Goal: Task Accomplishment & Management: Manage account settings

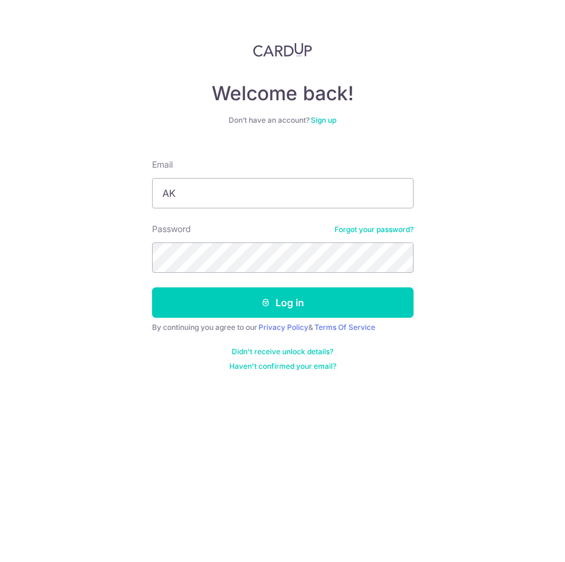
type input "A"
type input "[EMAIL_ADDRESS][DOMAIN_NAME]"
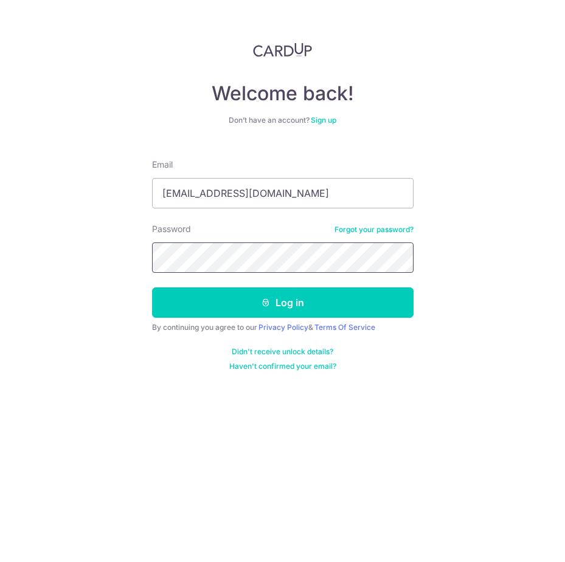
click at [152, 287] on button "Log in" at bounding box center [282, 302] width 261 height 30
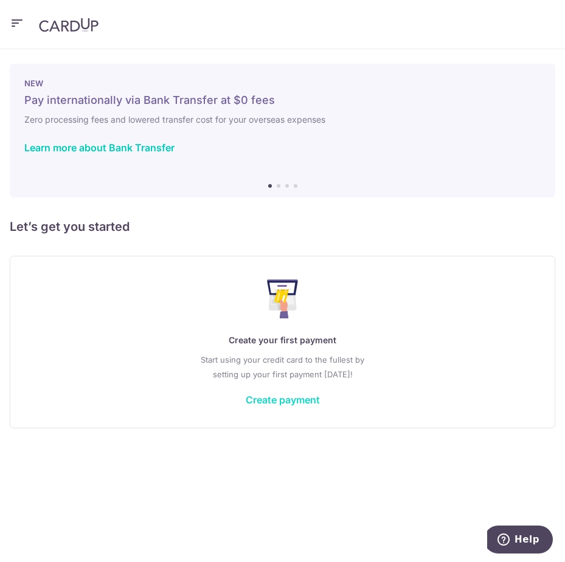
click at [285, 403] on link "Create payment" at bounding box center [283, 400] width 74 height 12
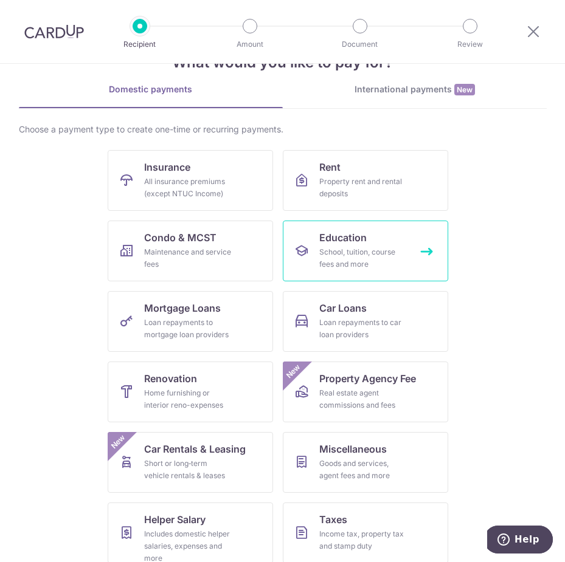
scroll to position [61, 0]
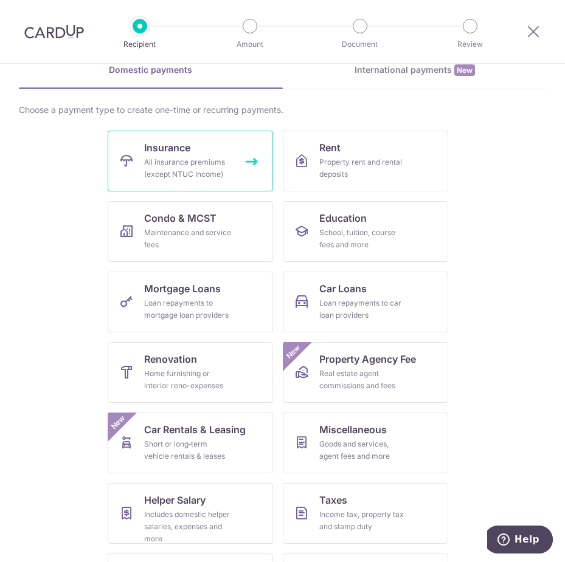
click at [202, 184] on link "Insurance All insurance premiums (except NTUC Income)" at bounding box center [190, 161] width 165 height 61
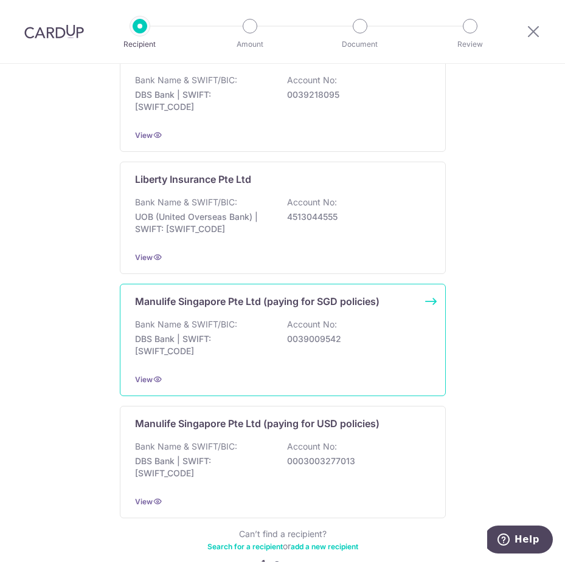
scroll to position [1103, 0]
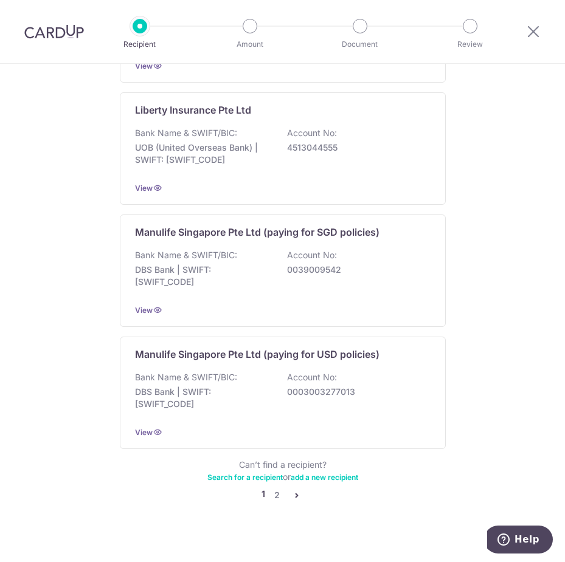
click at [264, 473] on link "Search for a recipient" at bounding box center [244, 477] width 75 height 9
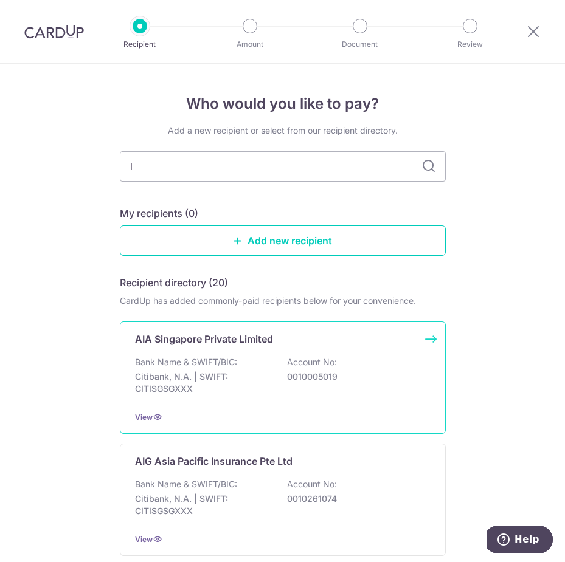
type input "li"
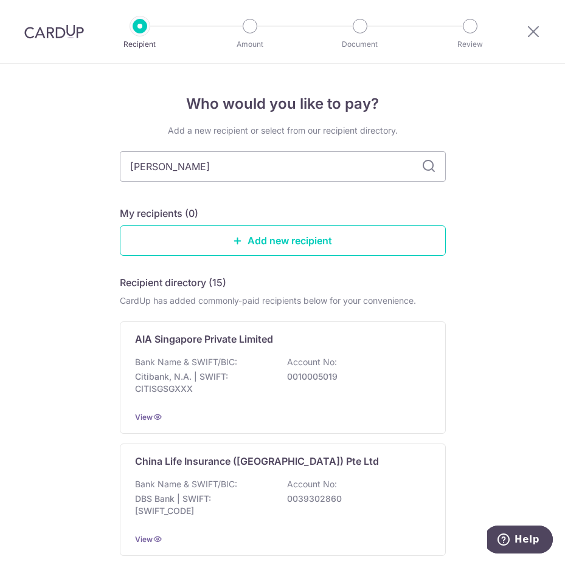
type input "libertt"
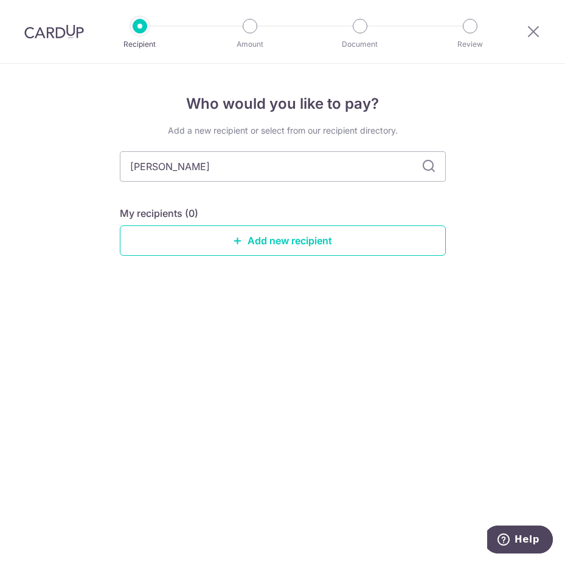
type input "liberty"
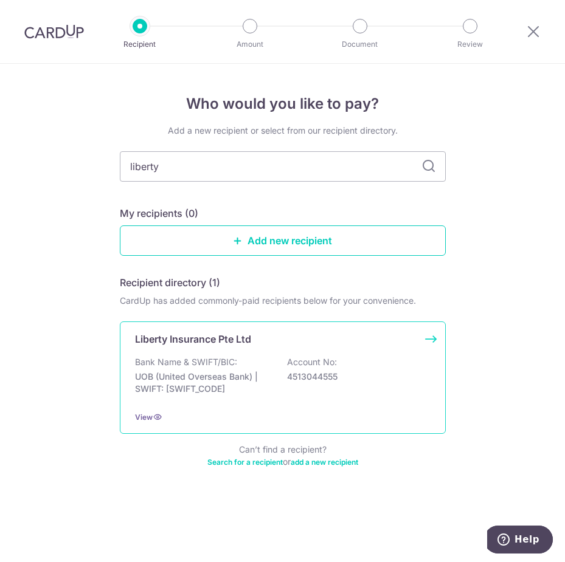
click at [219, 391] on p "UOB (United Overseas Bank) | SWIFT: UOVBSGSGXXX" at bounding box center [203, 383] width 136 height 24
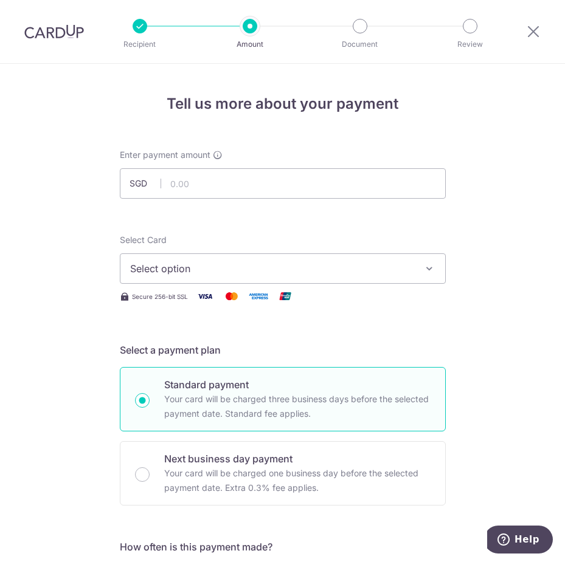
click at [421, 281] on button "Select option" at bounding box center [283, 268] width 326 height 30
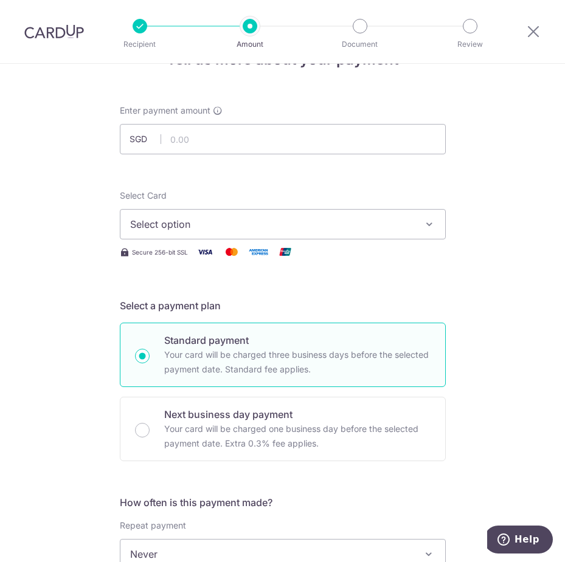
scroll to position [61, 0]
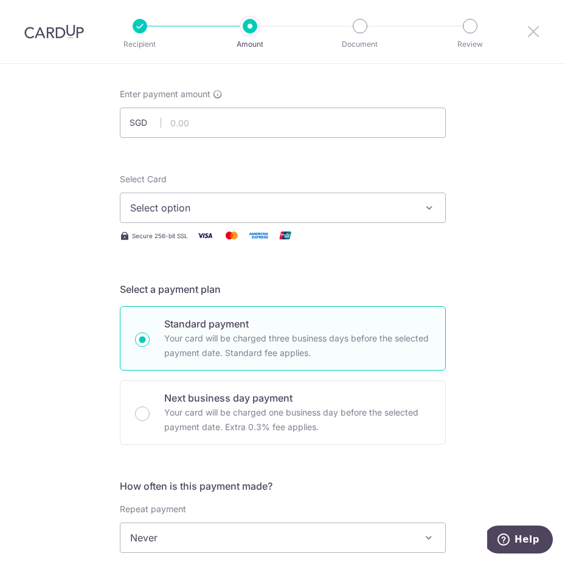
click at [535, 27] on icon at bounding box center [533, 31] width 15 height 15
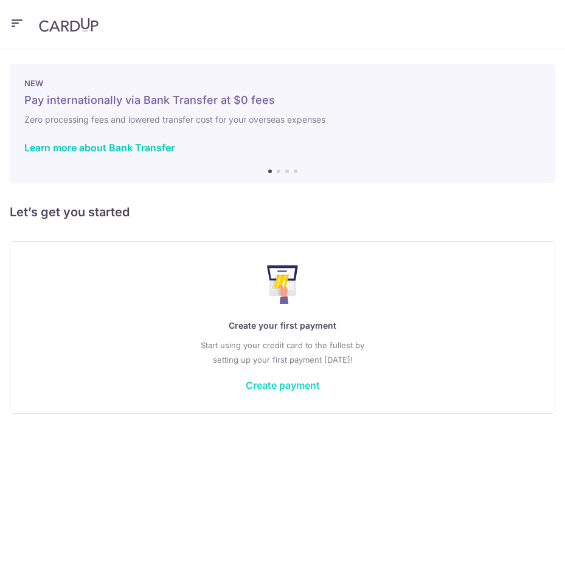
click at [297, 389] on link "Create payment" at bounding box center [283, 385] width 74 height 12
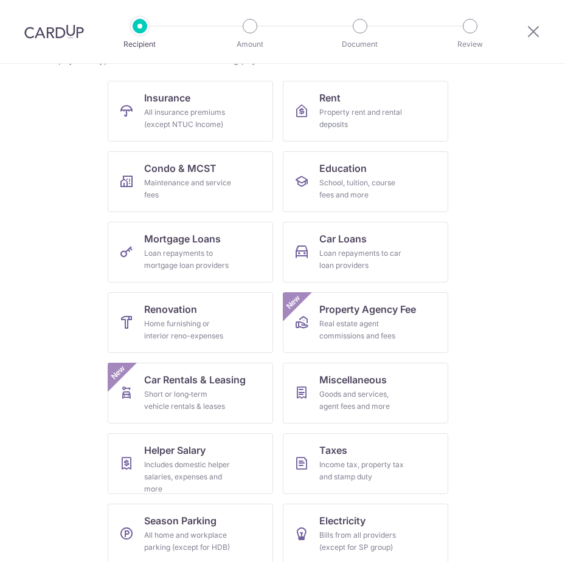
scroll to position [123, 0]
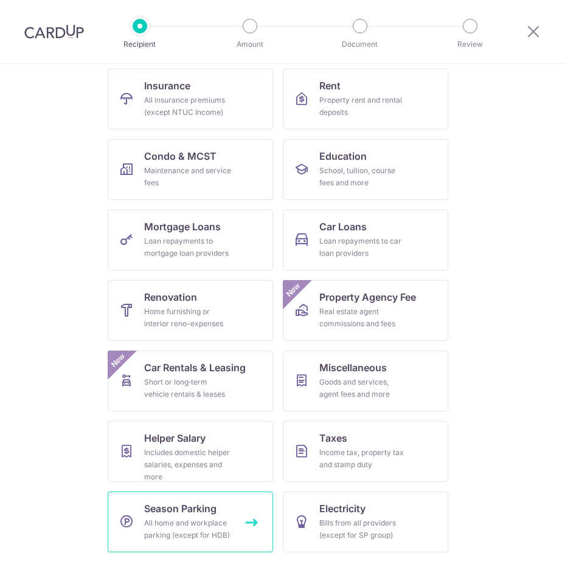
click at [182, 509] on span "Season Parking" at bounding box center [180, 508] width 72 height 15
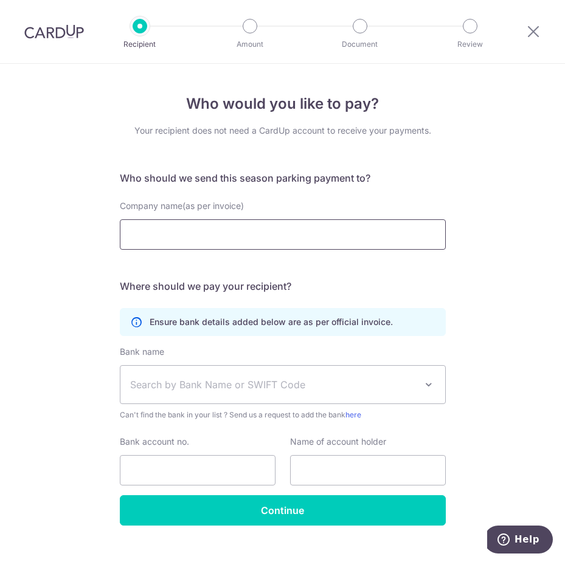
click at [284, 238] on input "Company name(as per invoice)" at bounding box center [283, 234] width 326 height 30
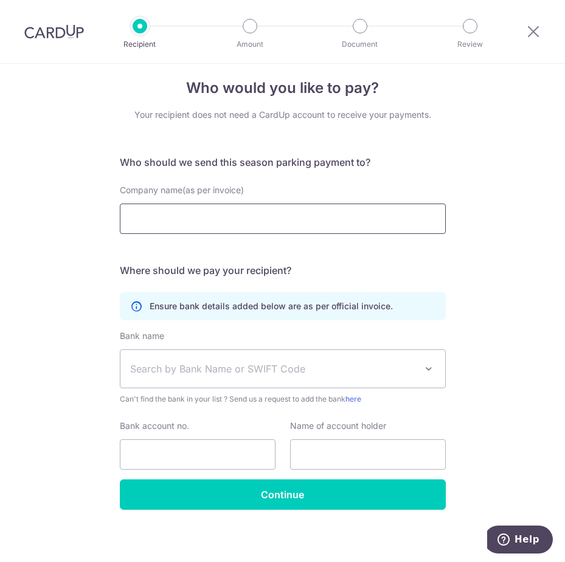
scroll to position [21, 0]
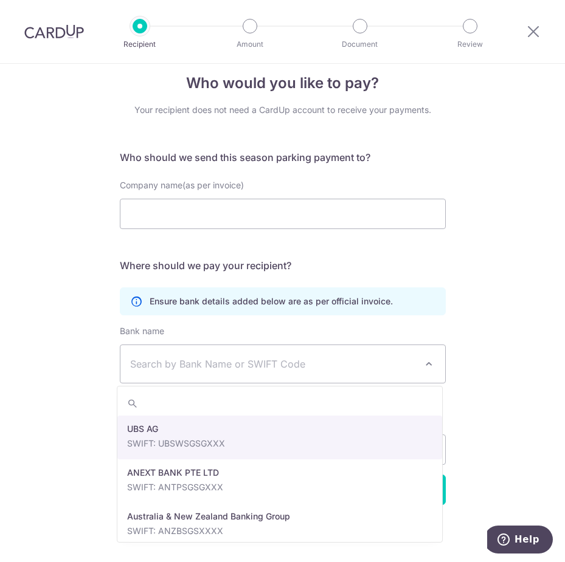
click at [400, 363] on span "Search by Bank Name or SWIFT Code" at bounding box center [273, 364] width 286 height 15
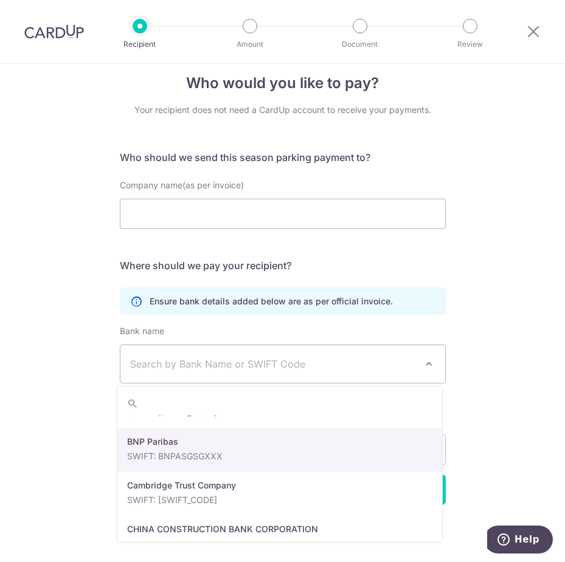
scroll to position [425, 0]
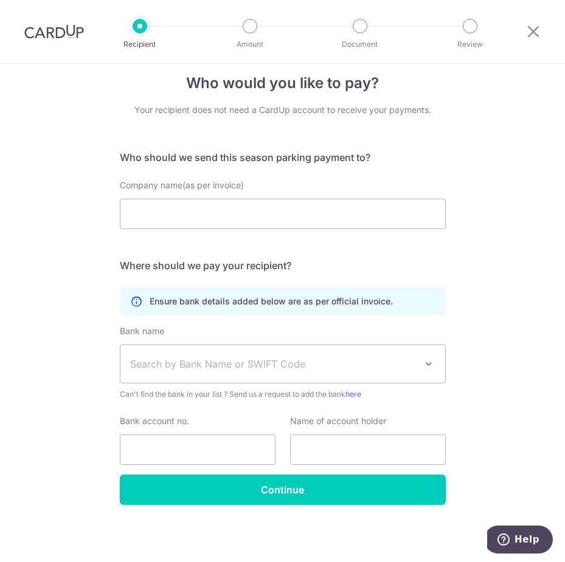
click at [314, 328] on div "Bank name Select Bank UBS AG ANEXT BANK PTE LTD Australia & New Zealand Banking…" at bounding box center [283, 362] width 326 height 75
click at [130, 304] on icon at bounding box center [136, 301] width 12 height 12
click at [130, 301] on icon at bounding box center [136, 301] width 12 height 12
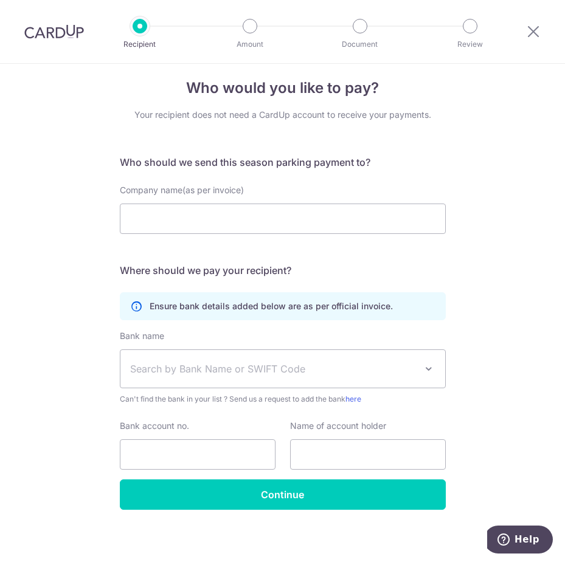
scroll to position [21, 0]
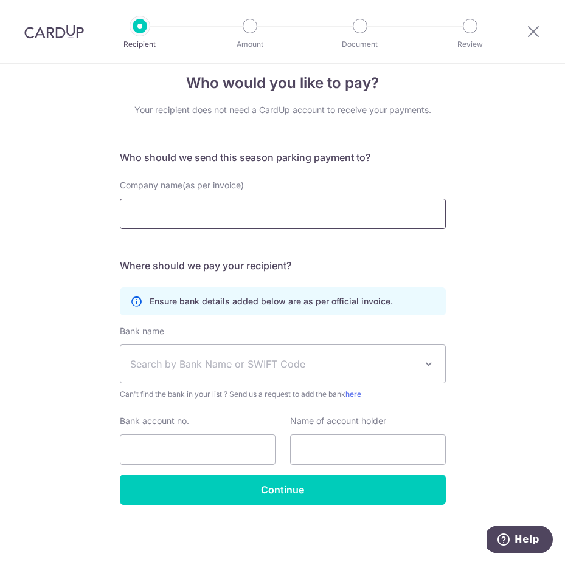
click at [220, 212] on input "Company name(as per invoice)" at bounding box center [283, 214] width 326 height 30
type input "hdb"
click at [108, 235] on div "Who would you like to pay? Your recipient does not need a CardUp account to rec…" at bounding box center [282, 302] width 565 height 519
click at [540, 537] on button "Help" at bounding box center [518, 540] width 69 height 28
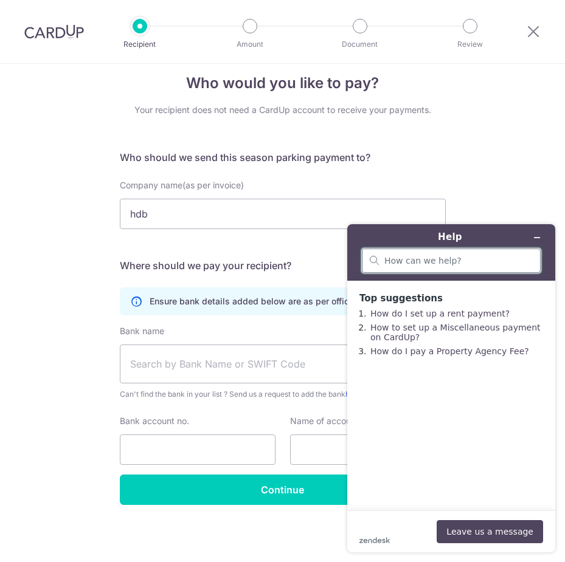
click at [421, 264] on input "search" at bounding box center [458, 260] width 148 height 11
type input "season parking"
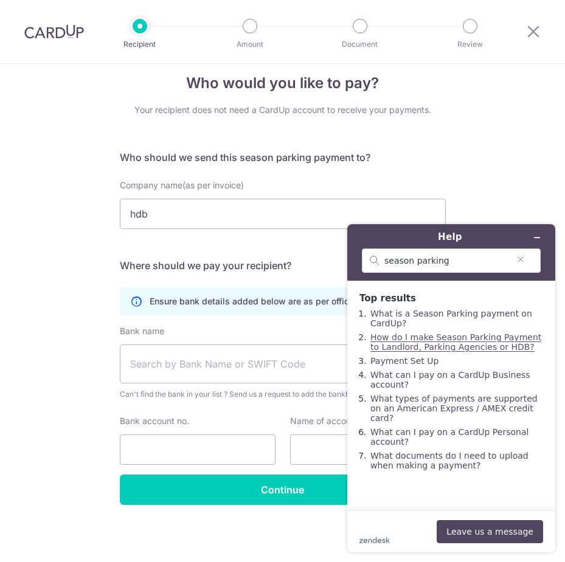
click at [490, 352] on link "How do I make Season Parking Payment to Landlord, Parking Agencies or HDB?" at bounding box center [455, 341] width 171 height 19
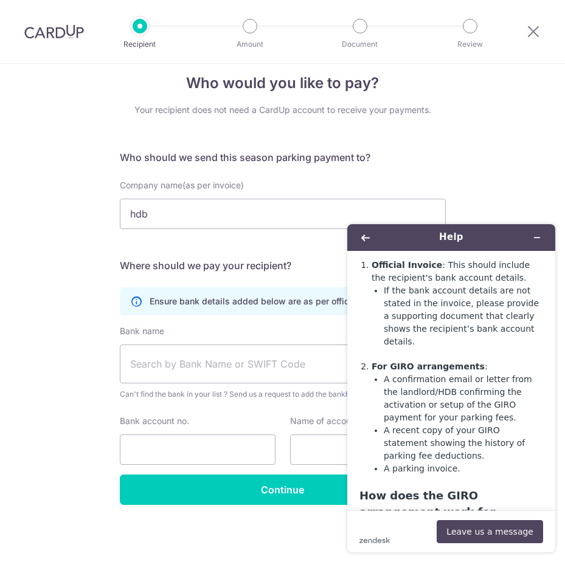
scroll to position [193, 0]
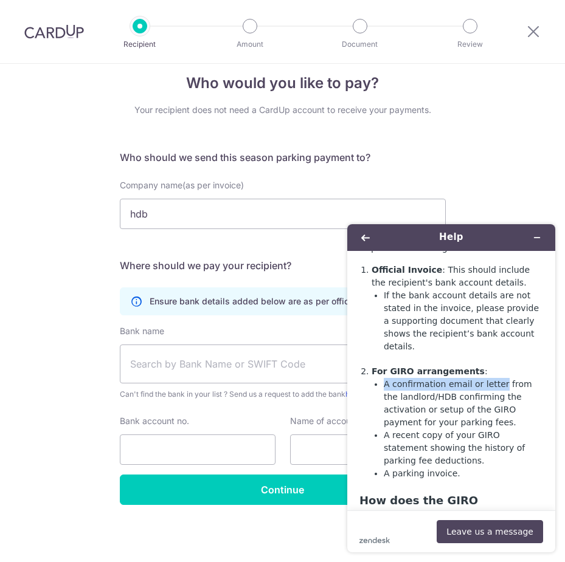
drag, startPoint x: 384, startPoint y: 338, endPoint x: 495, endPoint y: 336, distance: 110.6
click at [495, 378] on li "A confirmation email or letter from the landlord/HDB confirming the activation …" at bounding box center [463, 403] width 159 height 51
copy li "A confirmation email or letter"
click at [518, 533] on button "Leave us a message" at bounding box center [489, 531] width 106 height 23
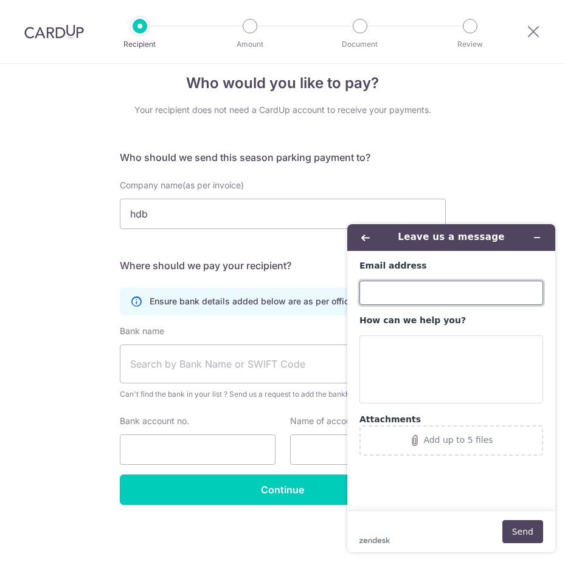
click at [397, 288] on input "Email address" at bounding box center [451, 293] width 184 height 24
type input "[EMAIL_ADDRESS][DOMAIN_NAME]"
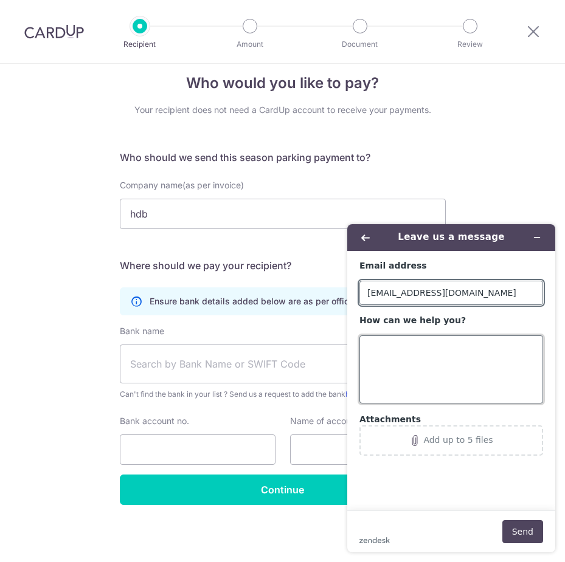
drag, startPoint x: 422, startPoint y: 353, endPoint x: 382, endPoint y: 357, distance: 40.3
click at [418, 355] on textarea "How can we help you?" at bounding box center [451, 369] width 184 height 68
paste textarea "A confirmation email or letter"
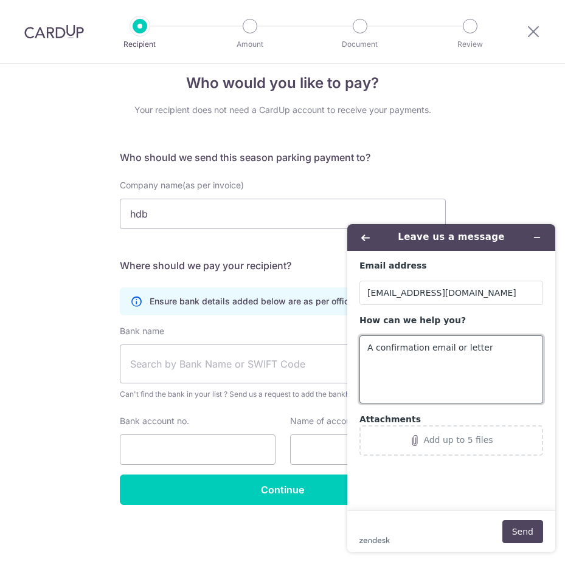
click at [368, 349] on textarea "A confirmation email or letter" at bounding box center [451, 369] width 184 height 68
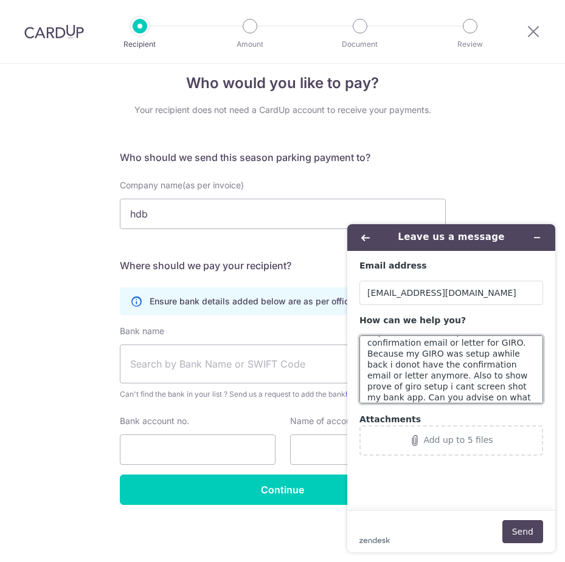
scroll to position [27, 0]
drag, startPoint x: 517, startPoint y: 362, endPoint x: 514, endPoint y: 370, distance: 8.8
click at [514, 370] on textarea "Hi just wanted to enquire about confirmation email or letter for GIRO. Because …" at bounding box center [451, 369] width 184 height 68
click at [515, 362] on textarea "Hi just wanted to enquire about confirmation email or letter for GIRO. Because …" at bounding box center [451, 369] width 184 height 68
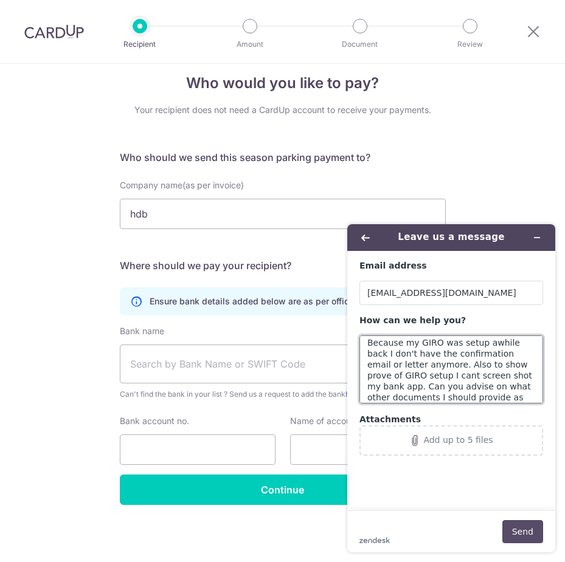
type textarea "Hi just wanted to enquire about confirmation email or letter for GIRO. Because …"
click at [525, 534] on button "Send" at bounding box center [522, 531] width 41 height 23
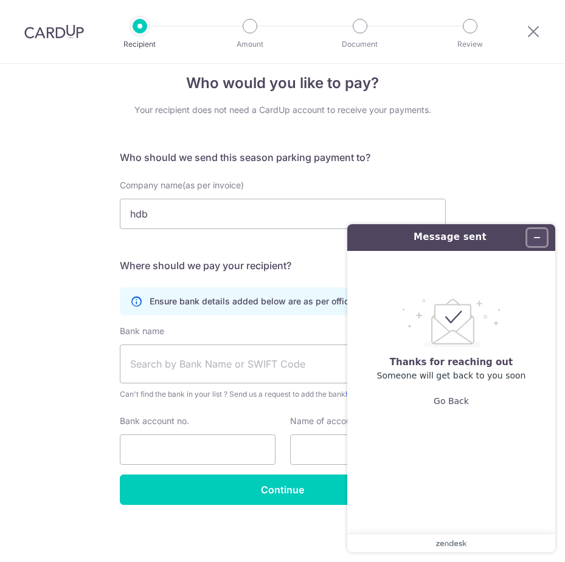
click at [534, 239] on icon "Minimize widget" at bounding box center [536, 237] width 9 height 9
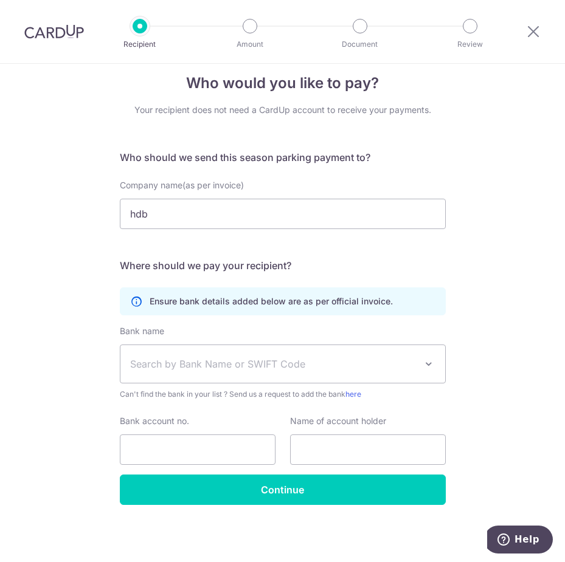
click at [60, 30] on img at bounding box center [54, 31] width 60 height 15
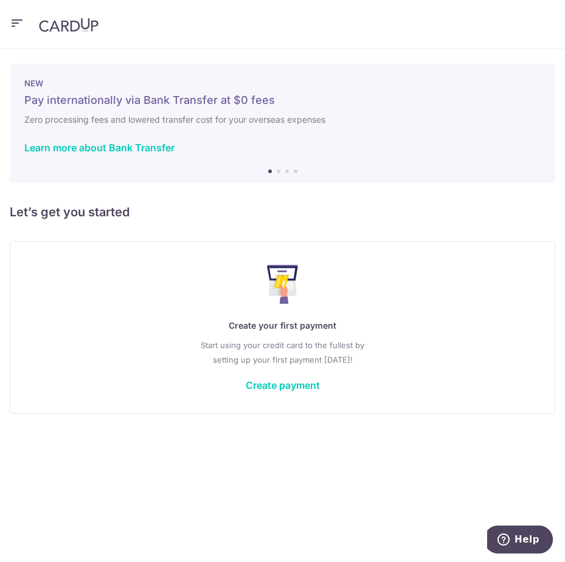
click at [222, 357] on p "Start using your credit card to the fullest by setting up your first payment to…" at bounding box center [282, 352] width 495 height 29
click at [12, 21] on icon "button" at bounding box center [17, 23] width 15 height 15
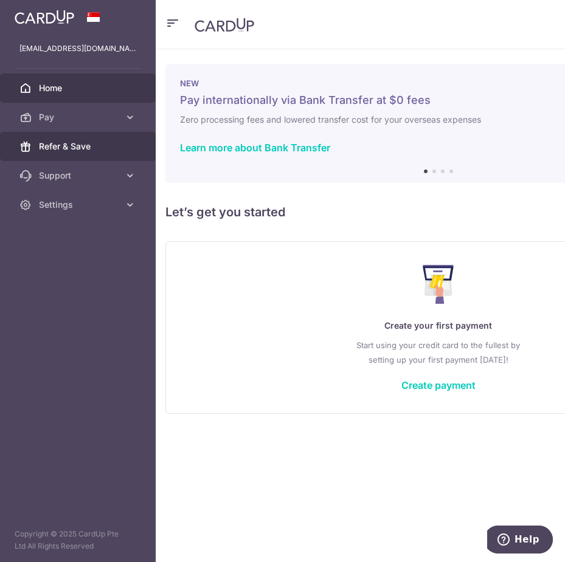
click at [102, 132] on link "Refer & Save" at bounding box center [78, 146] width 156 height 29
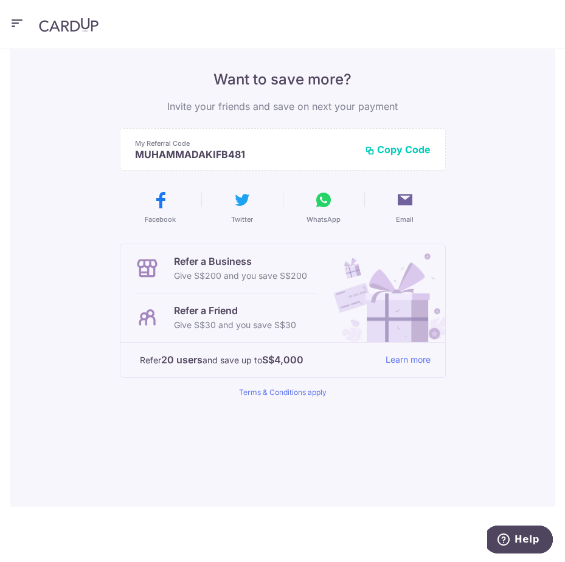
scroll to position [93, 0]
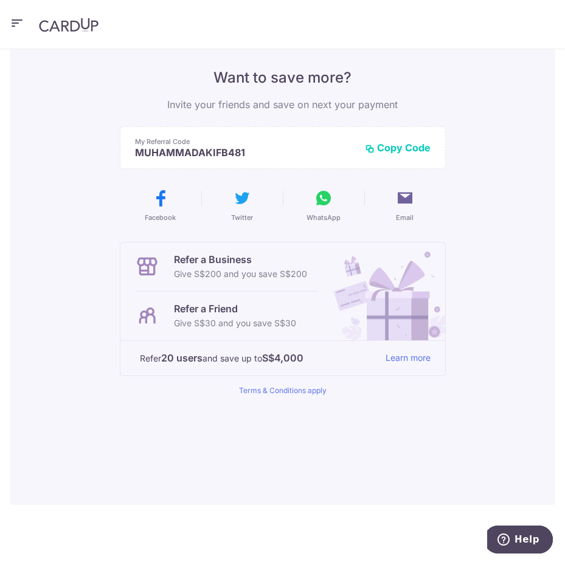
click at [359, 322] on img at bounding box center [383, 292] width 123 height 98
click at [15, 29] on icon "button" at bounding box center [17, 23] width 15 height 15
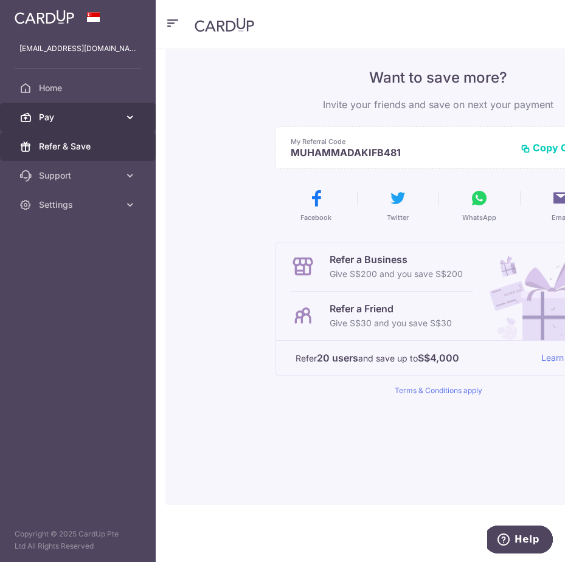
click at [84, 126] on link "Pay" at bounding box center [78, 117] width 156 height 29
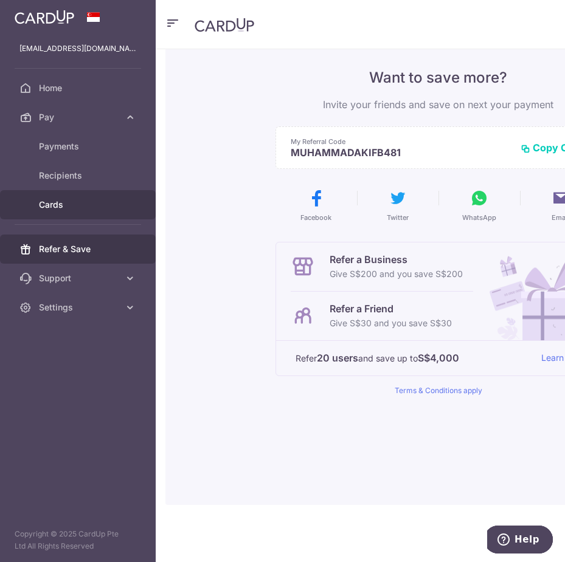
click at [63, 206] on span "Cards" at bounding box center [79, 205] width 80 height 12
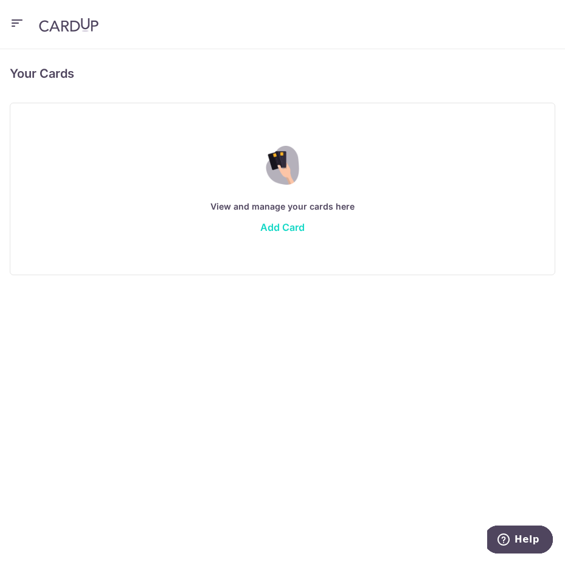
click at [269, 228] on link "Add Card" at bounding box center [282, 227] width 44 height 12
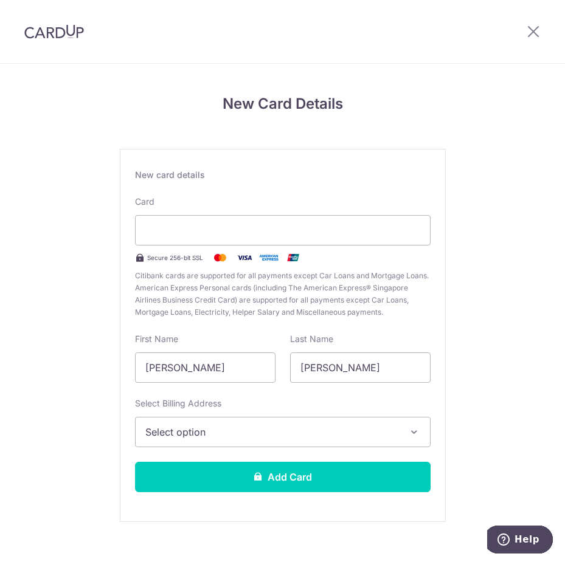
click at [390, 433] on span "Select option" at bounding box center [271, 432] width 253 height 15
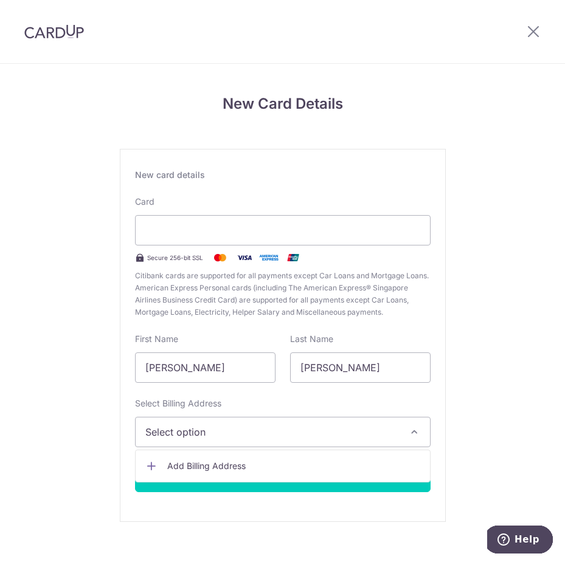
click at [298, 429] on span "Select option" at bounding box center [271, 432] width 253 height 15
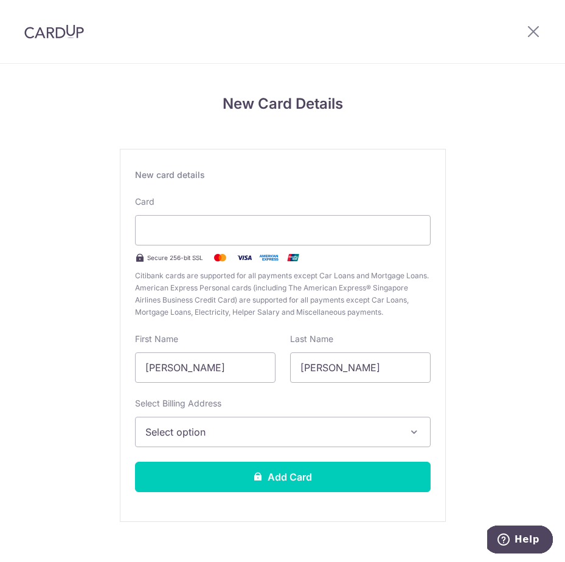
click at [36, 32] on img at bounding box center [54, 31] width 60 height 15
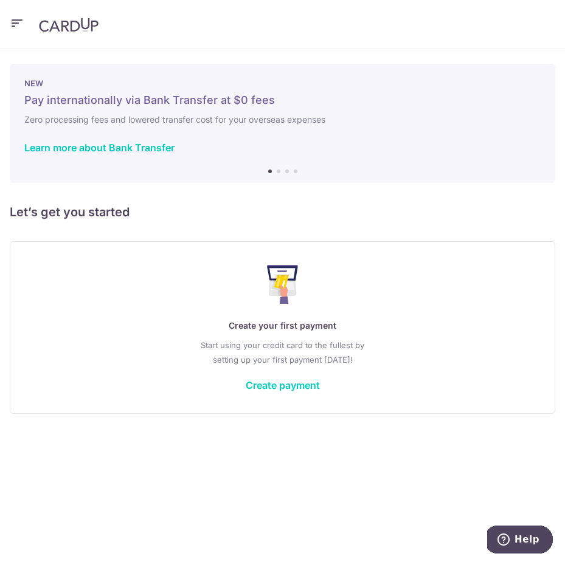
click at [17, 24] on icon "button" at bounding box center [17, 23] width 15 height 15
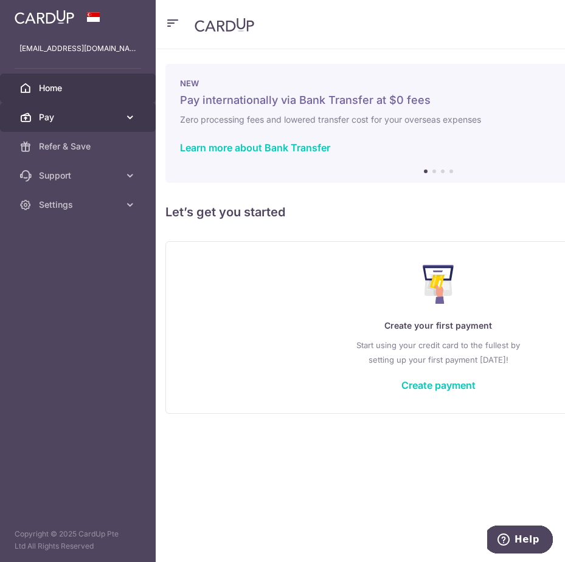
click at [60, 118] on span "Pay" at bounding box center [79, 117] width 80 height 12
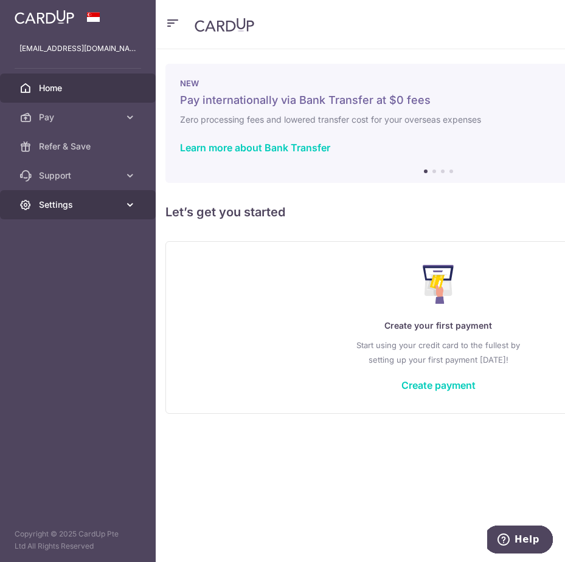
click at [98, 216] on link "Settings" at bounding box center [78, 204] width 156 height 29
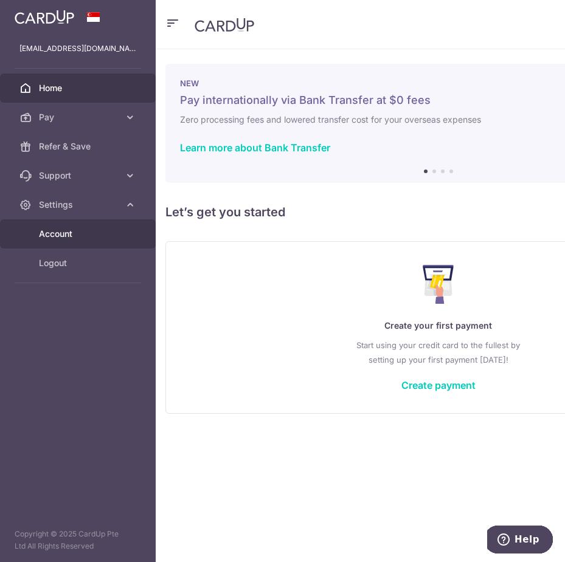
click at [69, 230] on span "Account" at bounding box center [79, 234] width 80 height 12
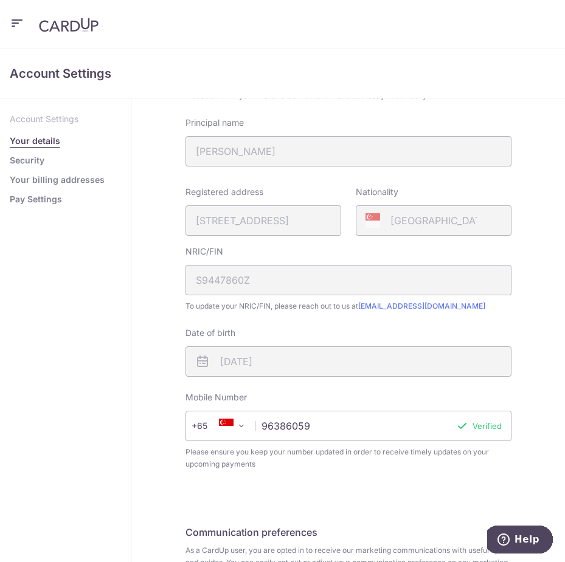
scroll to position [106, 0]
click at [24, 165] on link "Security" at bounding box center [27, 160] width 35 height 12
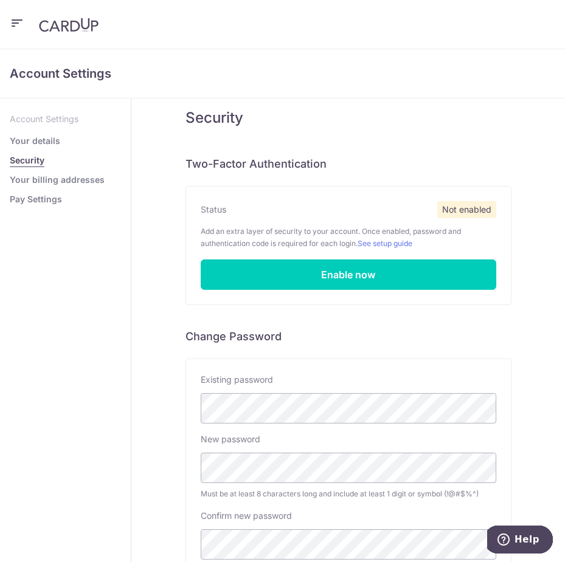
click at [48, 183] on link "Your billing addresses" at bounding box center [57, 180] width 95 height 12
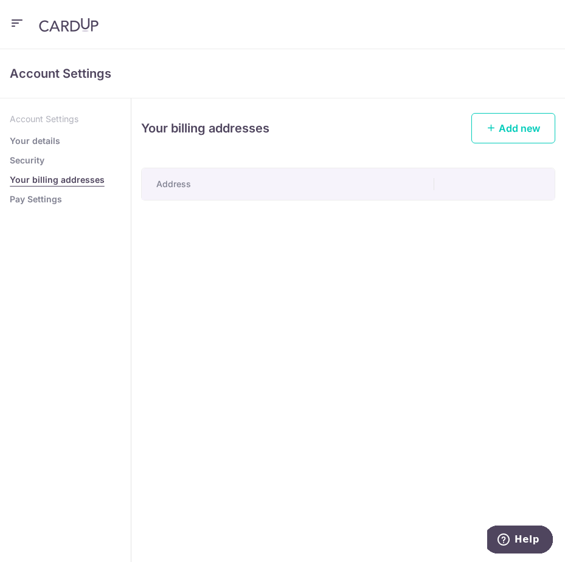
click at [227, 193] on th "Address" at bounding box center [288, 184] width 292 height 32
click at [497, 135] on link "Add new" at bounding box center [513, 128] width 84 height 30
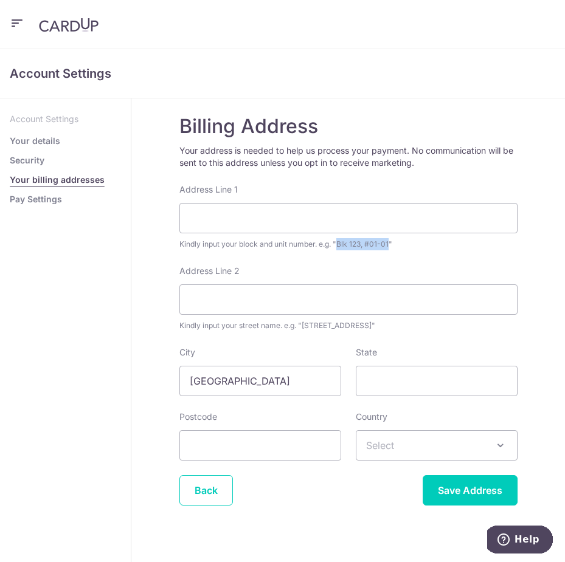
drag, startPoint x: 334, startPoint y: 242, endPoint x: 387, endPoint y: 244, distance: 52.3
click at [387, 244] on div "Kindly input your block and unit number. e.g. "Blk 123, #01-01"" at bounding box center [348, 244] width 338 height 12
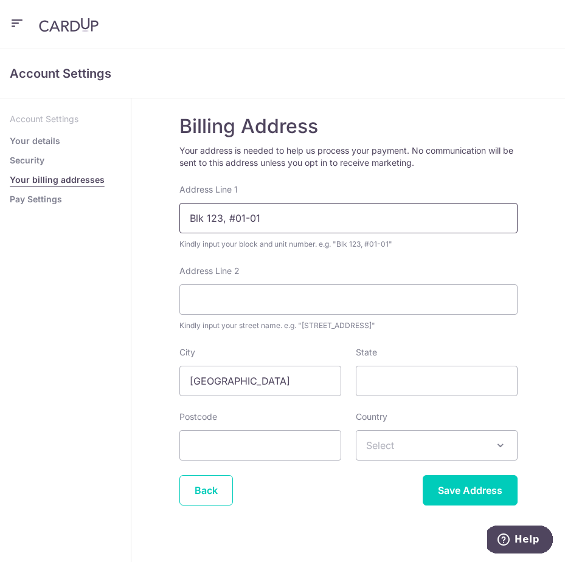
click at [212, 222] on input "Blk 123, #01-01" at bounding box center [348, 218] width 338 height 30
drag, startPoint x: 218, startPoint y: 219, endPoint x: 205, endPoint y: 222, distance: 13.0
click at [205, 222] on input "Blk 123, #01-01" at bounding box center [348, 218] width 338 height 30
type input "Blk 391, #03-225"
click at [408, 302] on input "Address Line 2" at bounding box center [348, 299] width 338 height 30
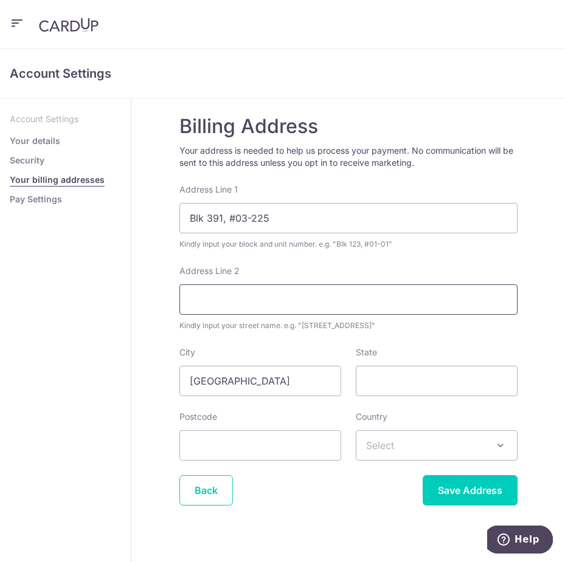
type input "t"
type input "Tampines Ave 7"
click at [291, 447] on input "Postcode" at bounding box center [260, 445] width 162 height 30
type input "520391"
click at [420, 449] on span "Select" at bounding box center [436, 445] width 160 height 29
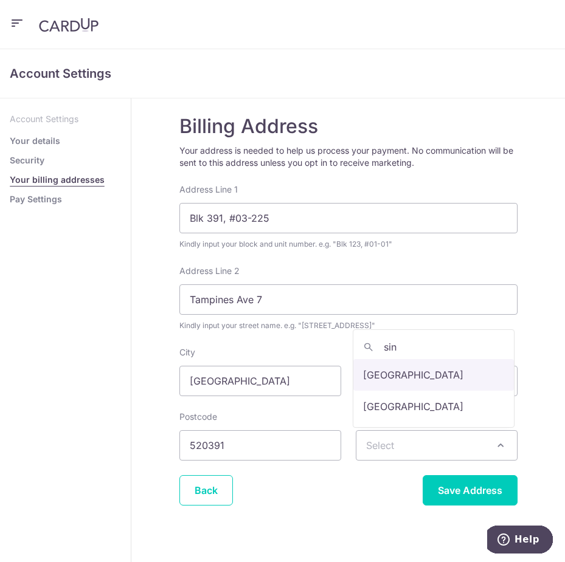
type input "sin"
select select "199"
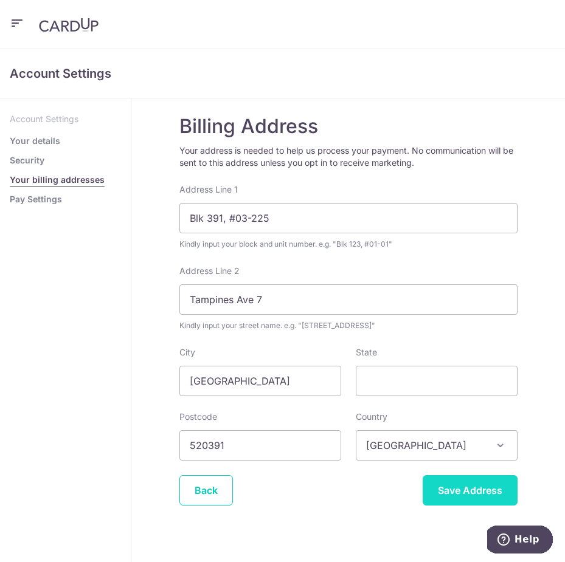
click at [464, 491] on input "Save Address" at bounding box center [469, 490] width 95 height 30
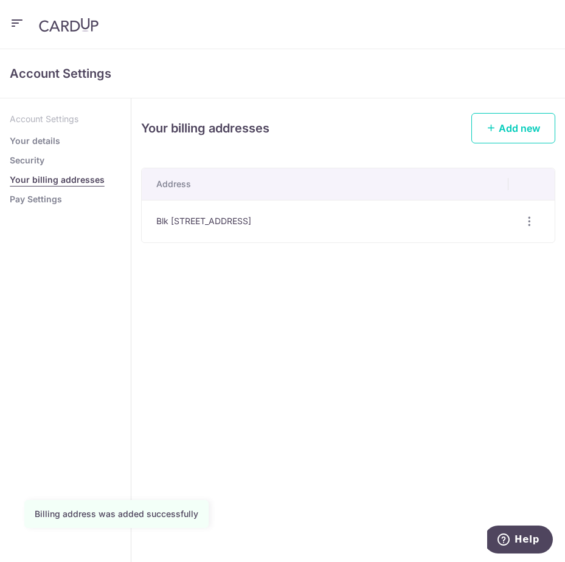
click at [36, 202] on link "Pay Settings" at bounding box center [36, 199] width 52 height 12
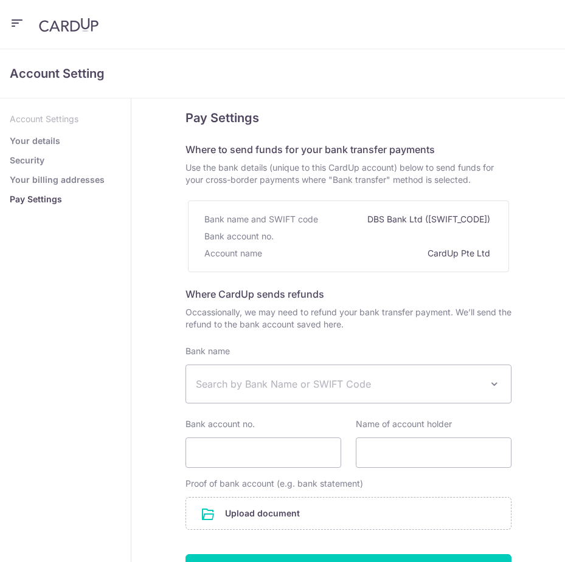
select select
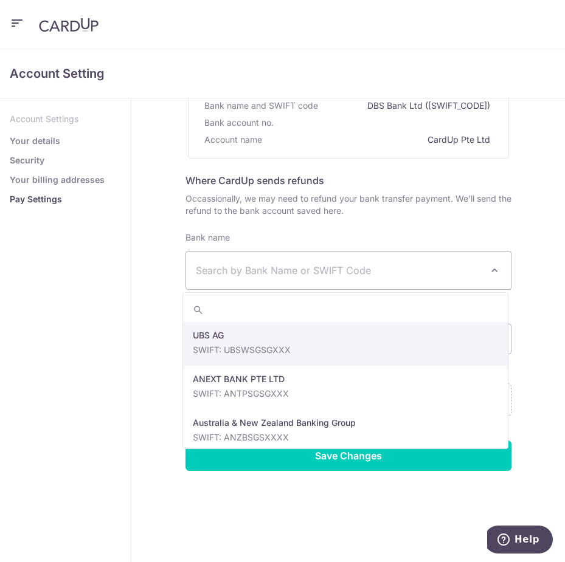
click at [325, 275] on span "Search by Bank Name or SWIFT Code" at bounding box center [339, 270] width 286 height 15
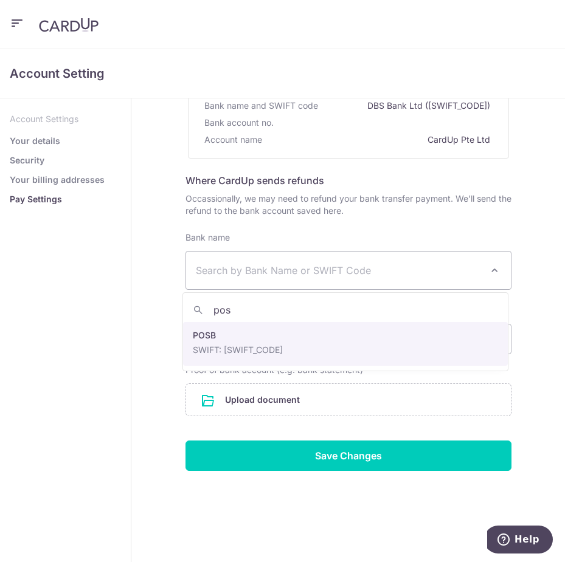
type input "pos"
select select "19"
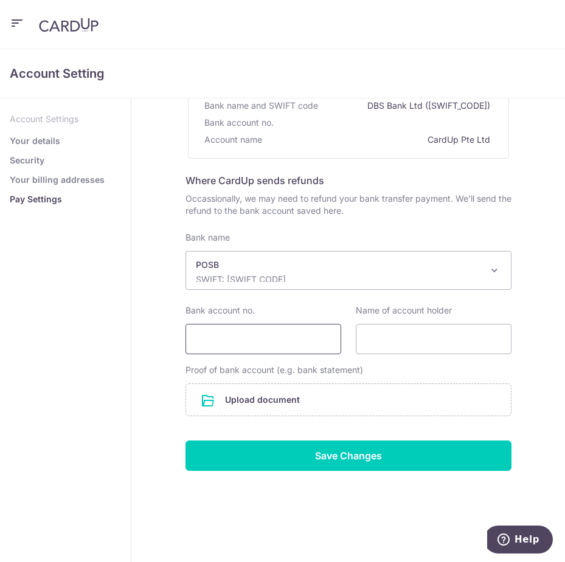
click at [205, 352] on input "Bank account no." at bounding box center [263, 339] width 156 height 30
click at [12, 19] on icon "button" at bounding box center [17, 23] width 15 height 15
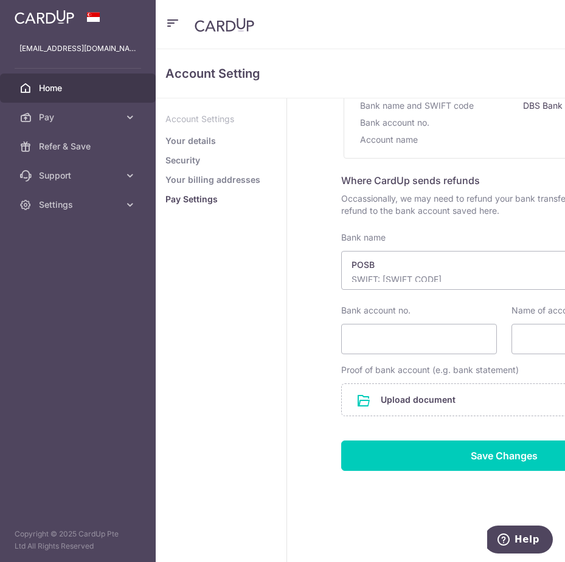
click at [59, 88] on span "Home" at bounding box center [79, 88] width 80 height 12
